Goal: Task Accomplishment & Management: Manage account settings

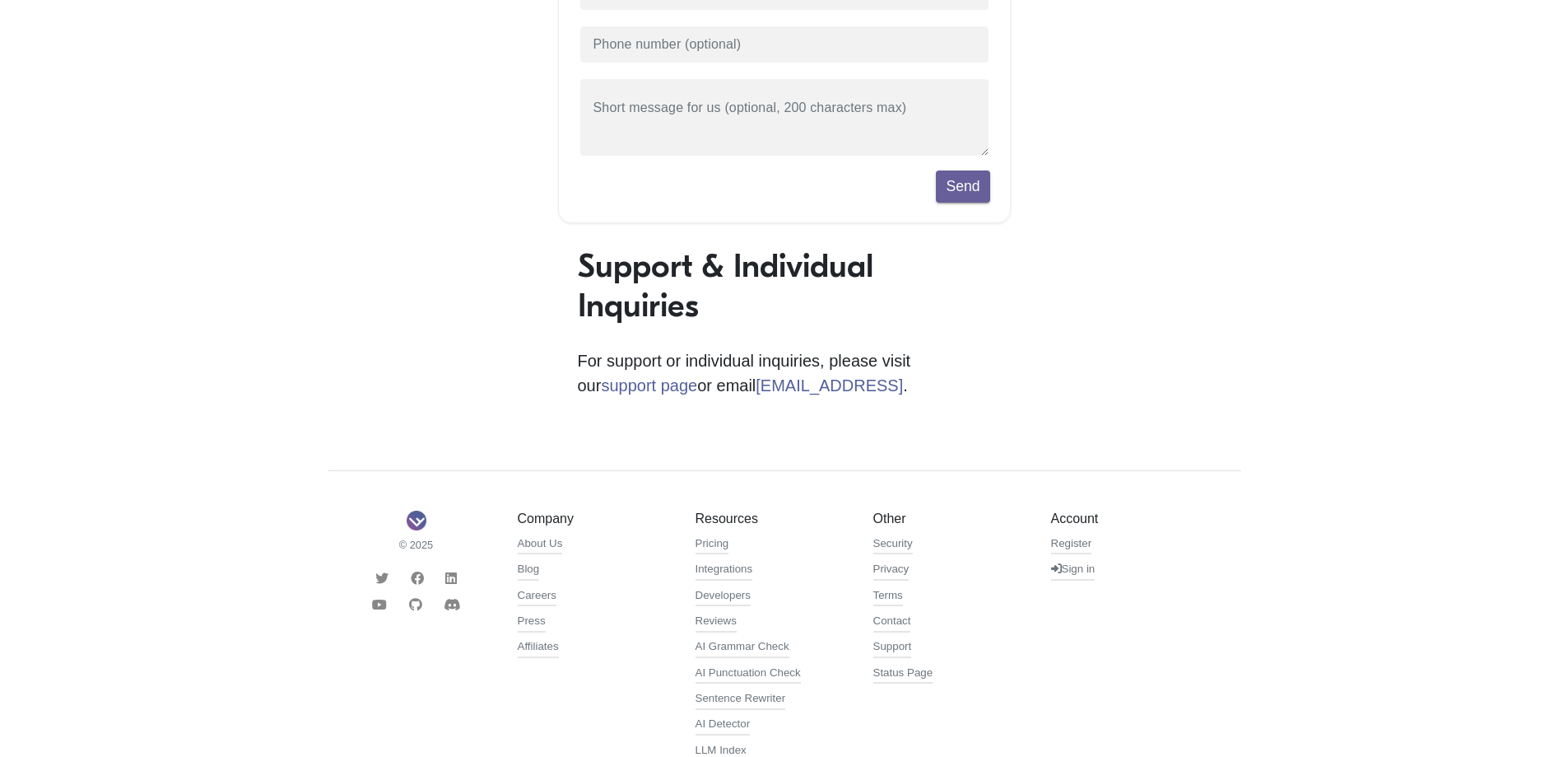
scroll to position [330, 0]
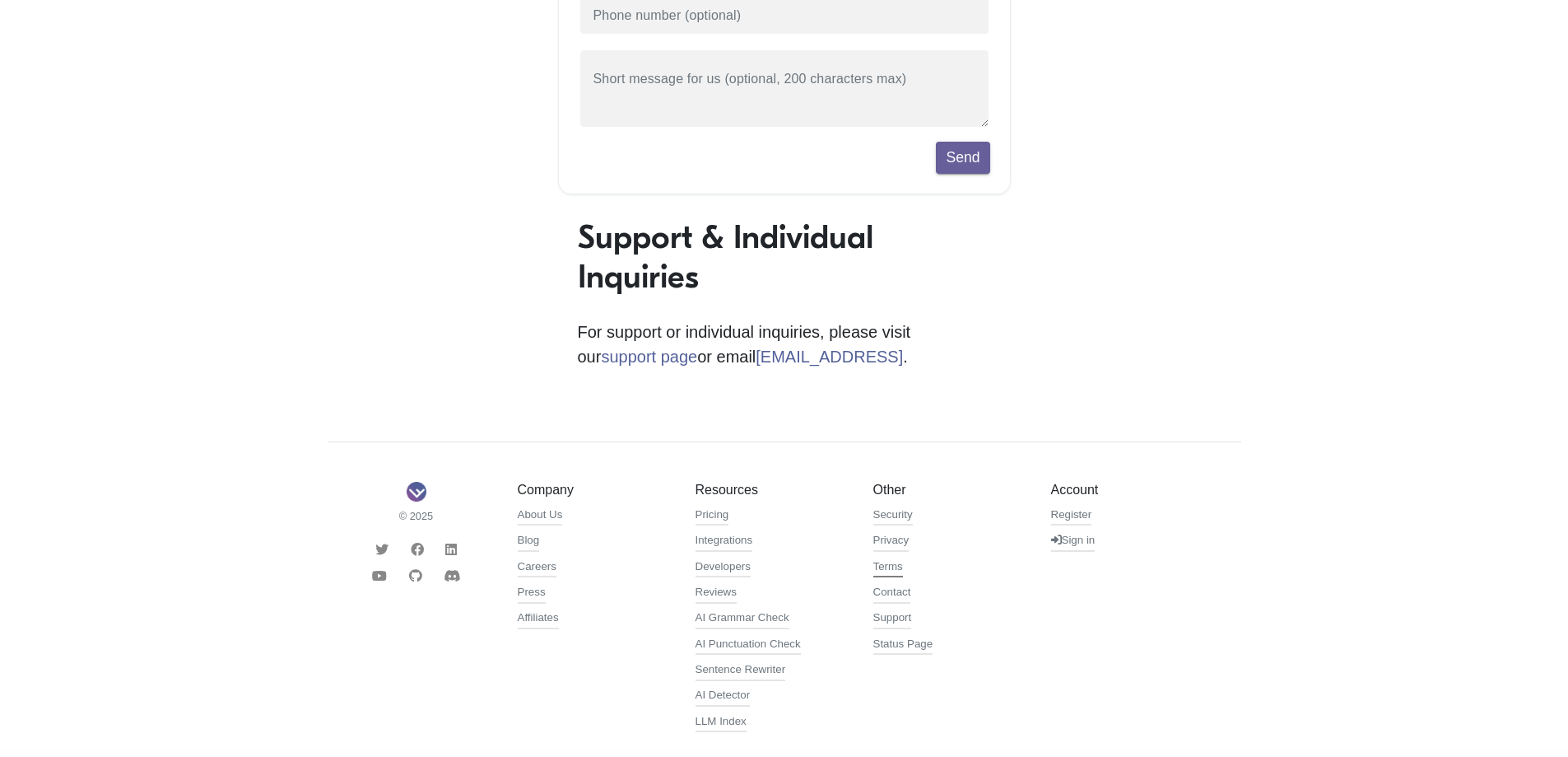
click at [894, 571] on link "Terms" at bounding box center [889, 568] width 30 height 20
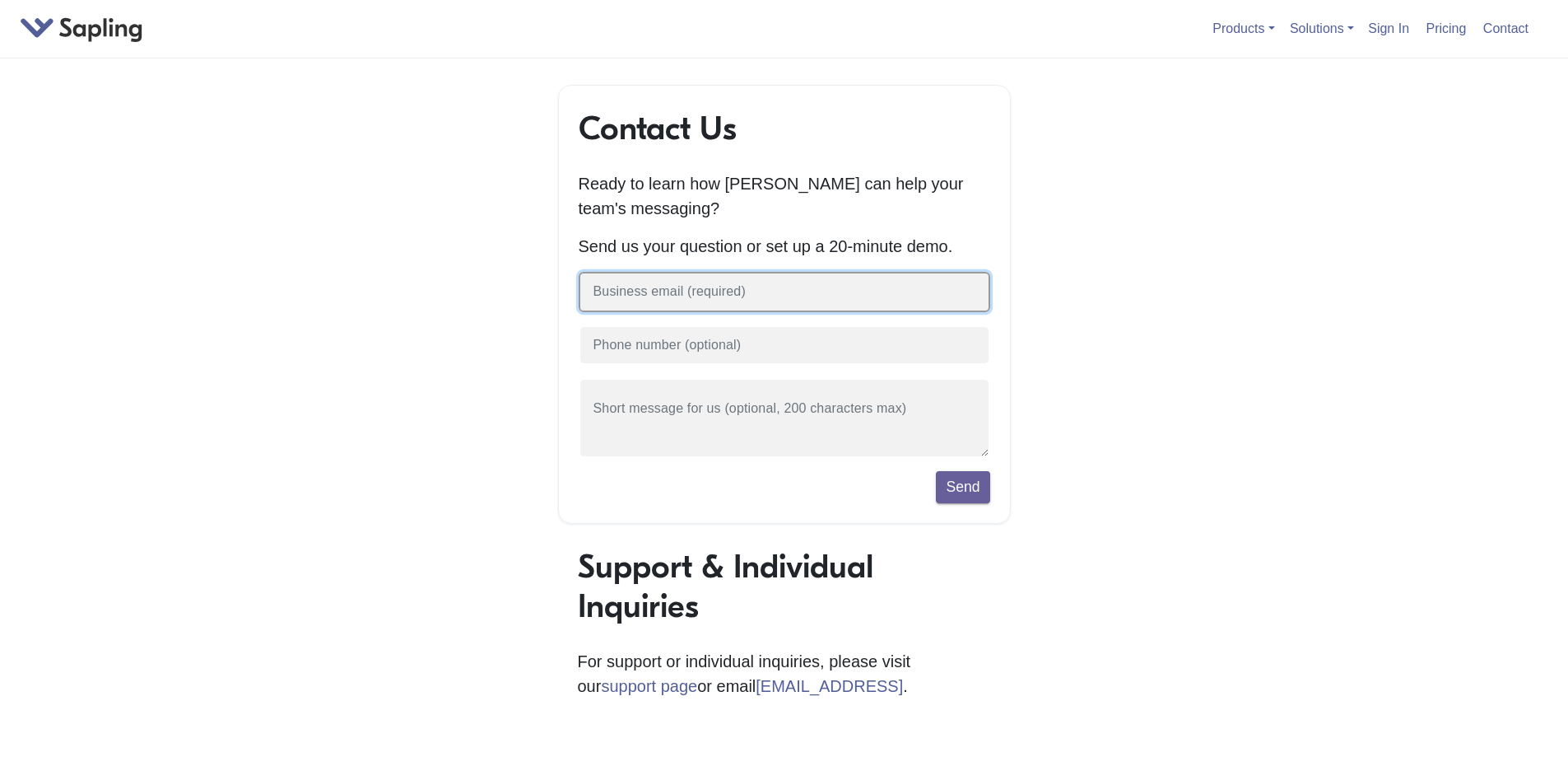
click at [775, 293] on input "text" at bounding box center [784, 292] width 411 height 40
type input "[PERSON_NAME][EMAIL_ADDRESS][PERSON_NAME][DOMAIN_NAME]"
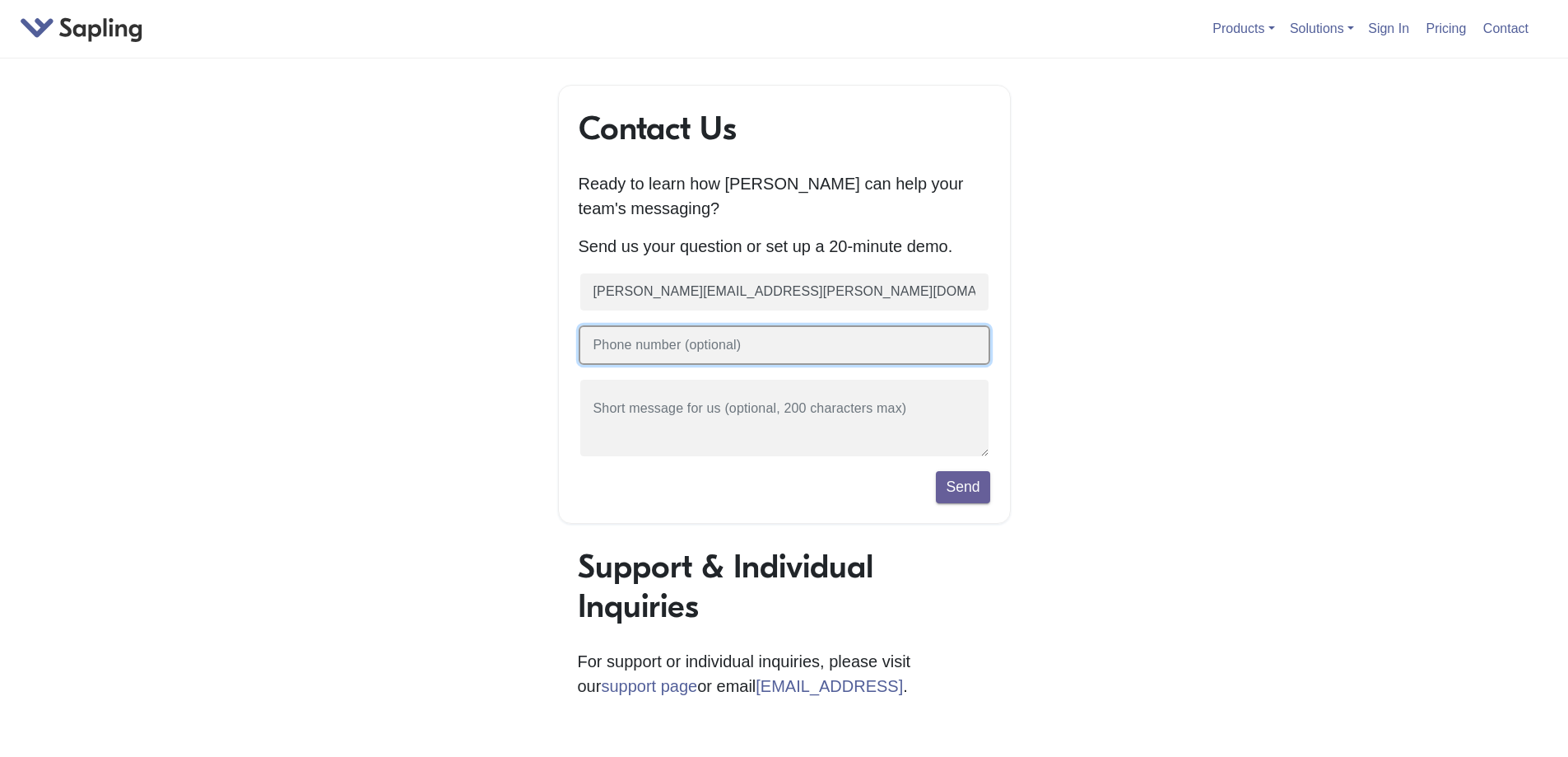
click at [748, 361] on input "text" at bounding box center [784, 346] width 411 height 40
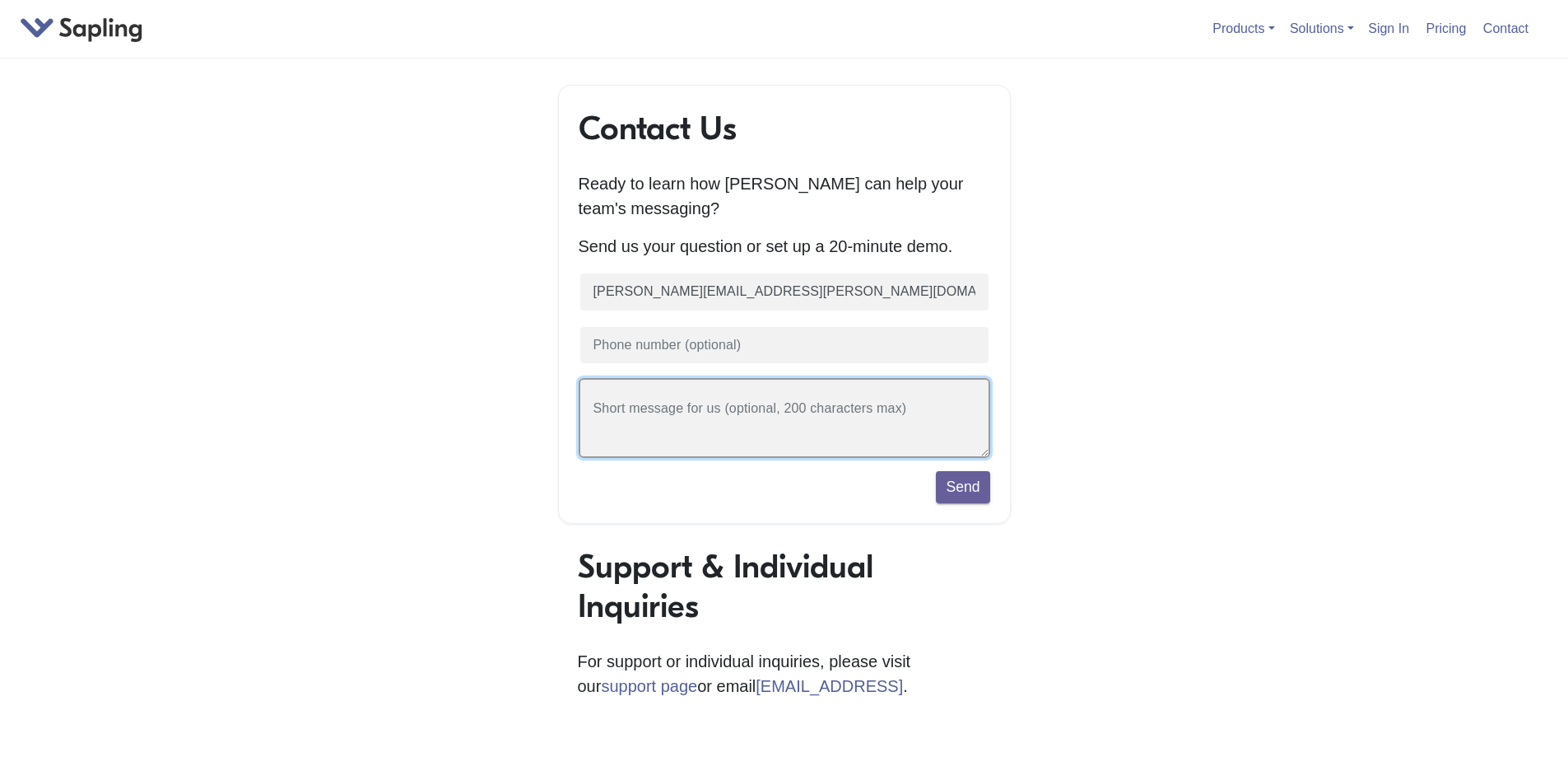
click at [699, 410] on textarea at bounding box center [784, 418] width 411 height 80
type textarea "p"
type textarea "I would like to discontinue my subscription please, this is not working as I ho…"
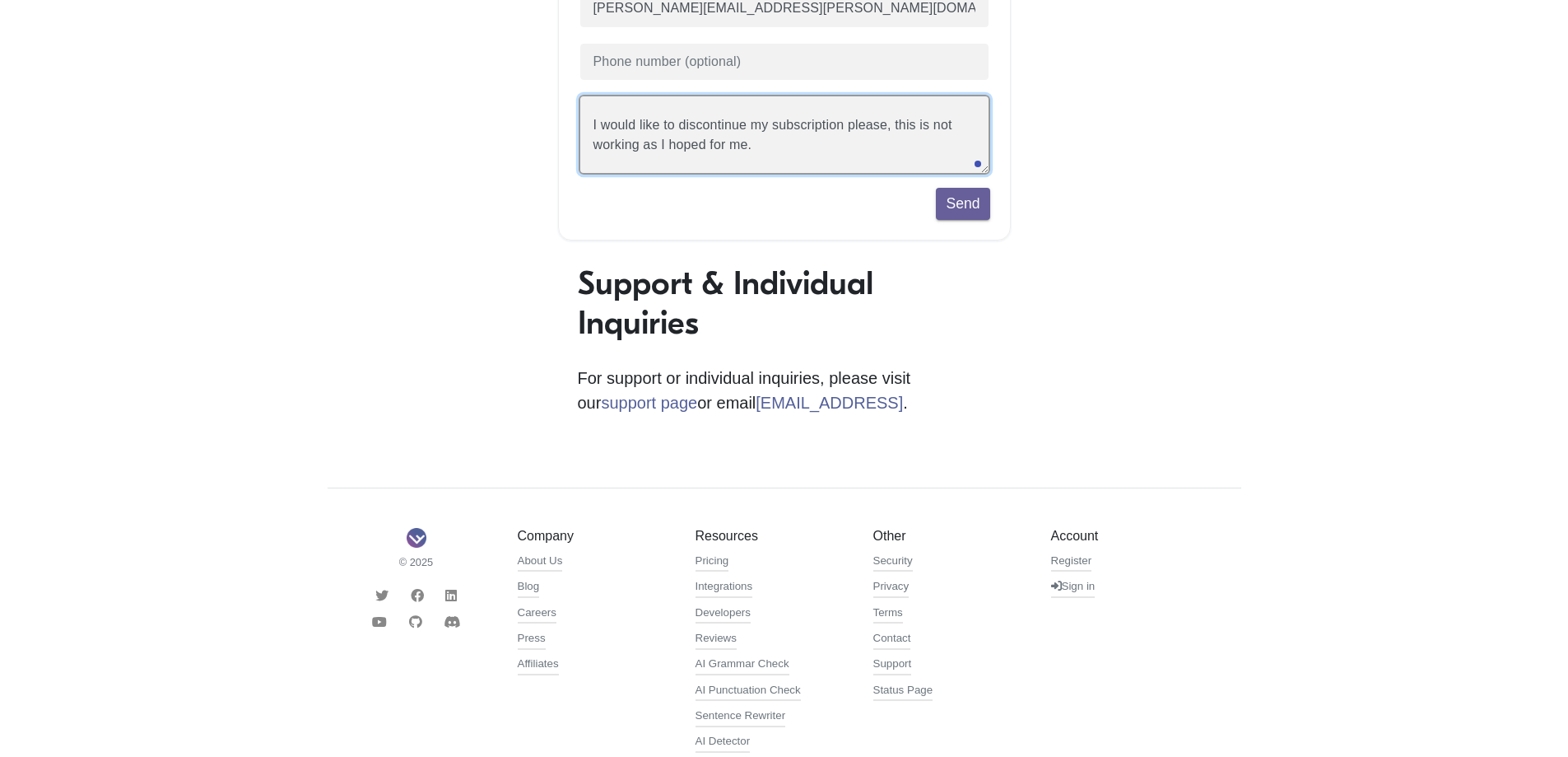
scroll to position [330, 0]
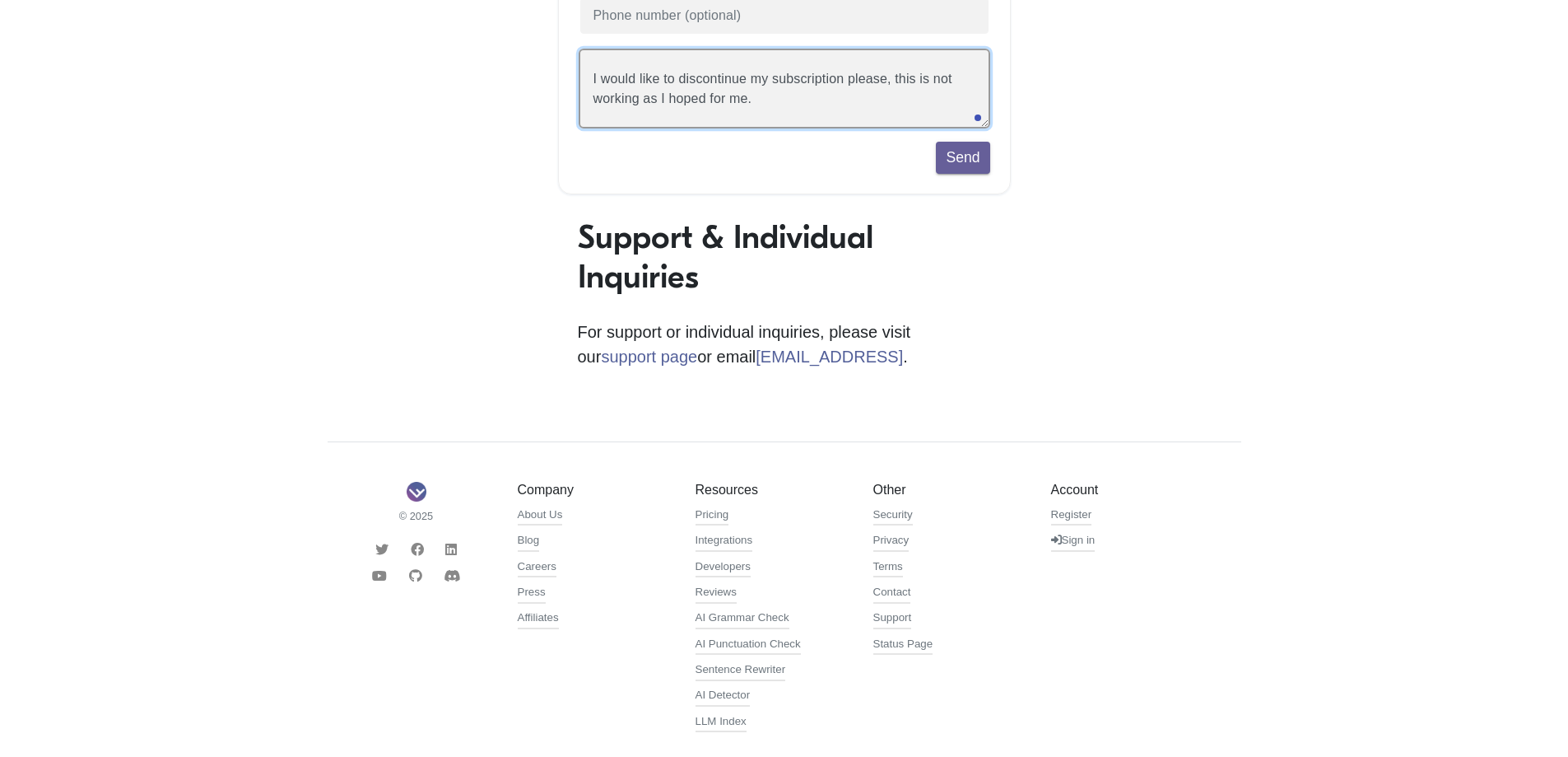
drag, startPoint x: 771, startPoint y: 102, endPoint x: 569, endPoint y: 79, distance: 203.3
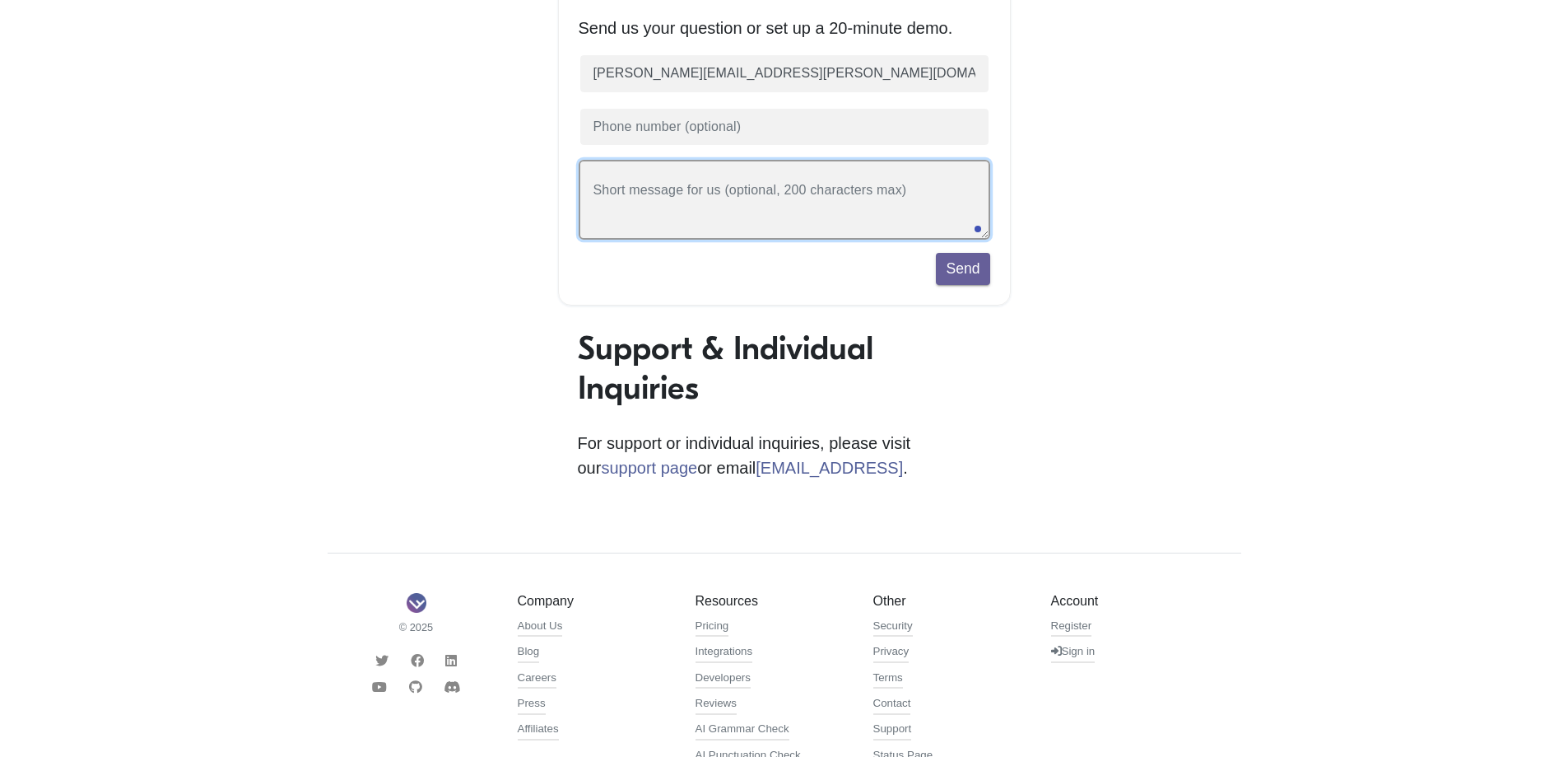
scroll to position [247, 0]
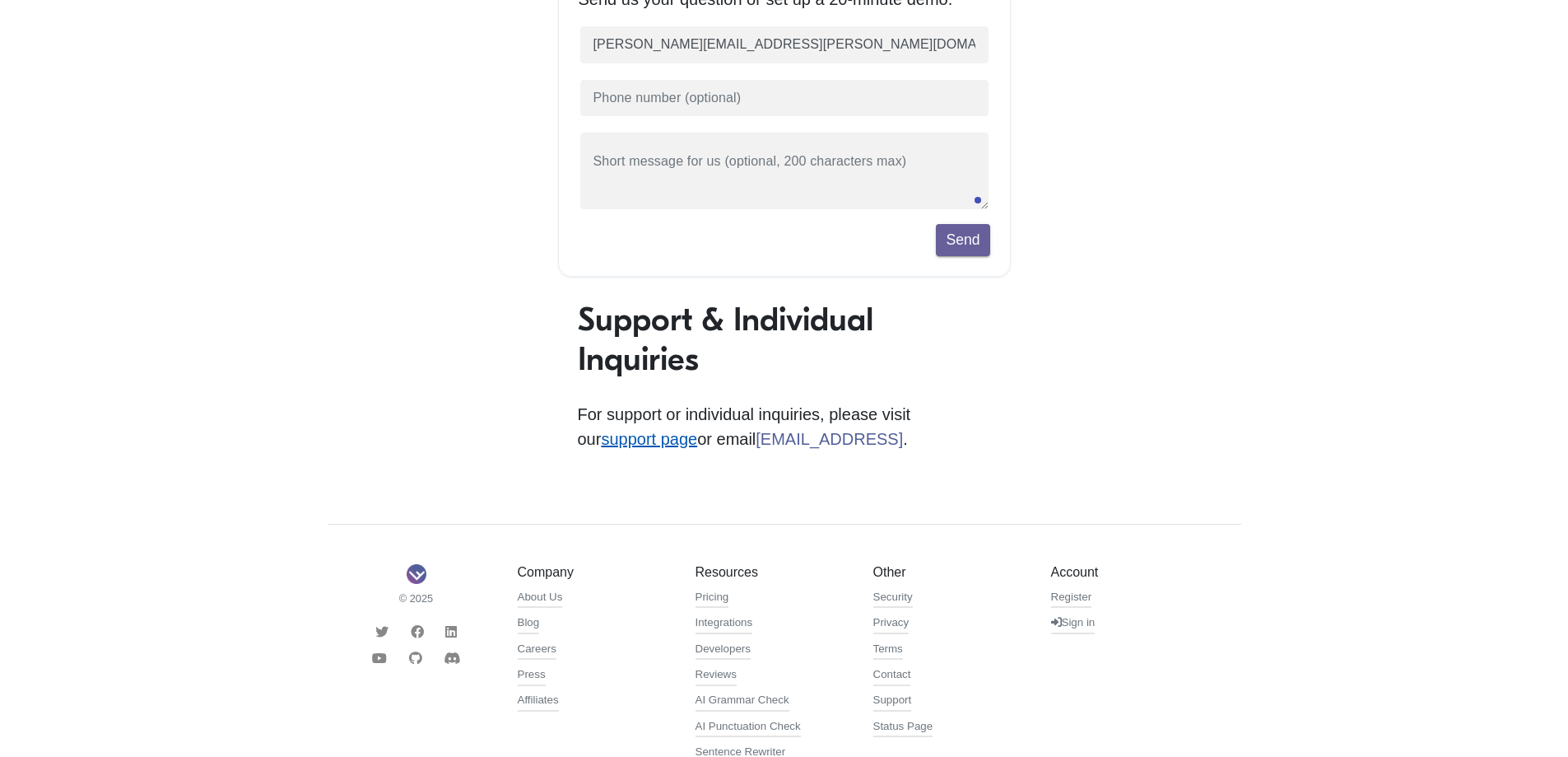
click at [698, 430] on link "support page" at bounding box center [649, 438] width 96 height 18
